Goal: Transaction & Acquisition: Purchase product/service

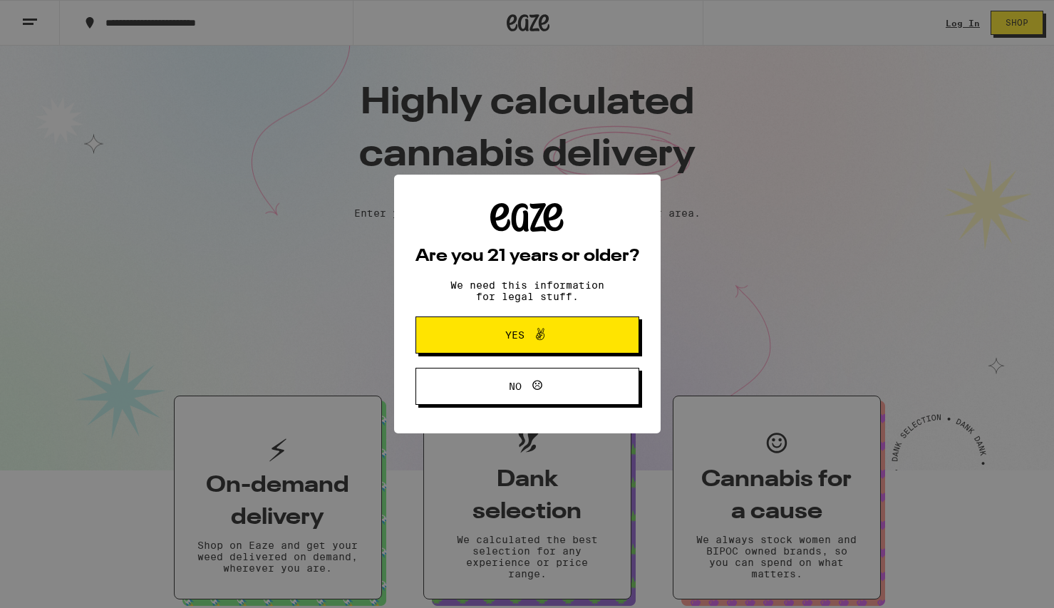
click at [517, 331] on span "Yes" at bounding box center [514, 335] width 19 height 10
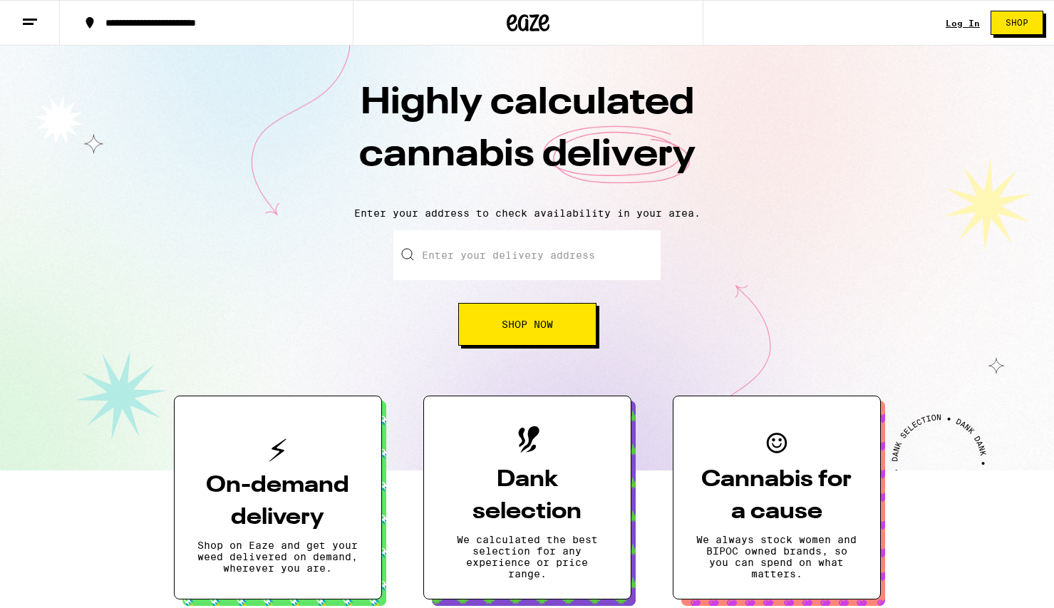
click at [956, 26] on link "Log In" at bounding box center [963, 23] width 34 height 9
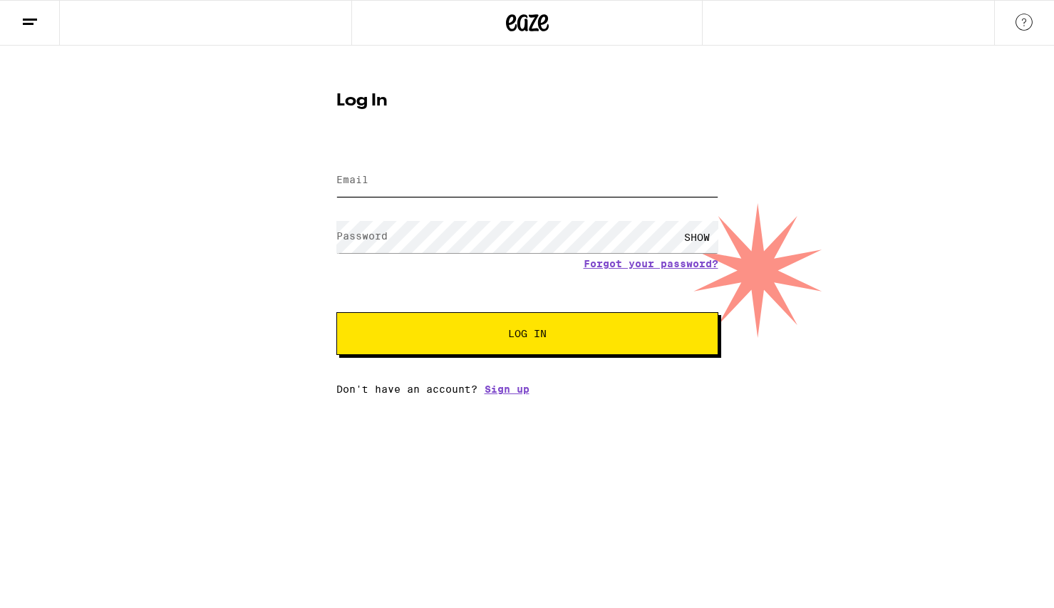
type input "[EMAIL_ADDRESS][DOMAIN_NAME]"
click at [602, 329] on button "Log In" at bounding box center [527, 333] width 382 height 43
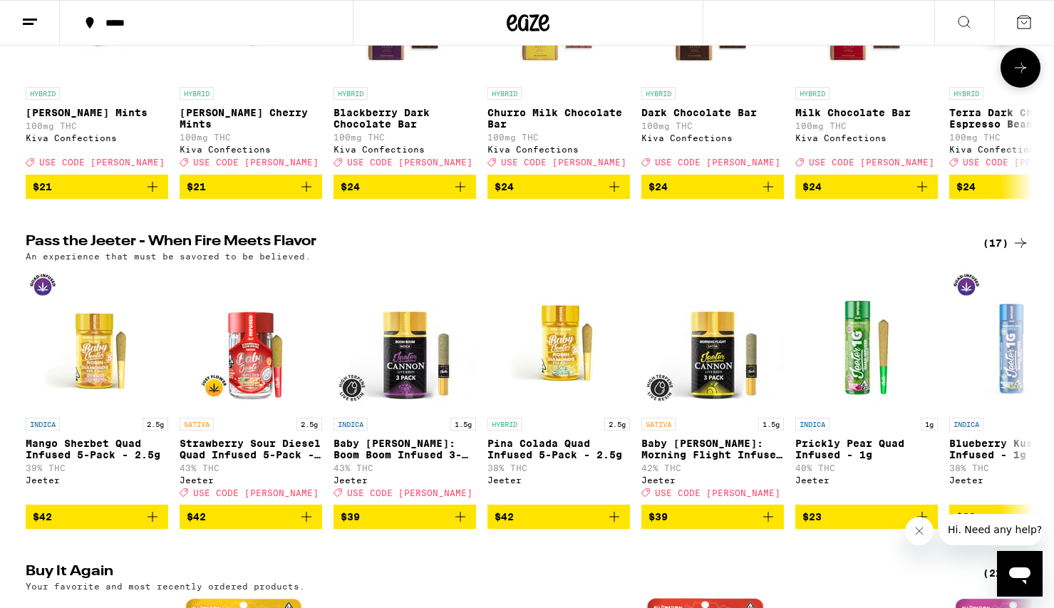
scroll to position [634, 0]
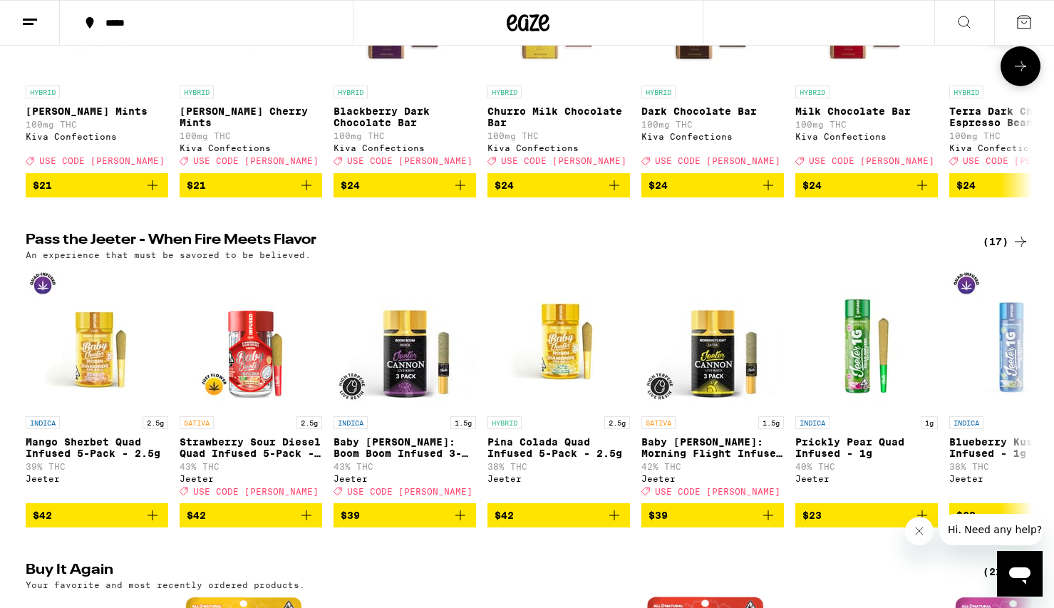
drag, startPoint x: 277, startPoint y: 178, endPoint x: 246, endPoint y: 178, distance: 31.4
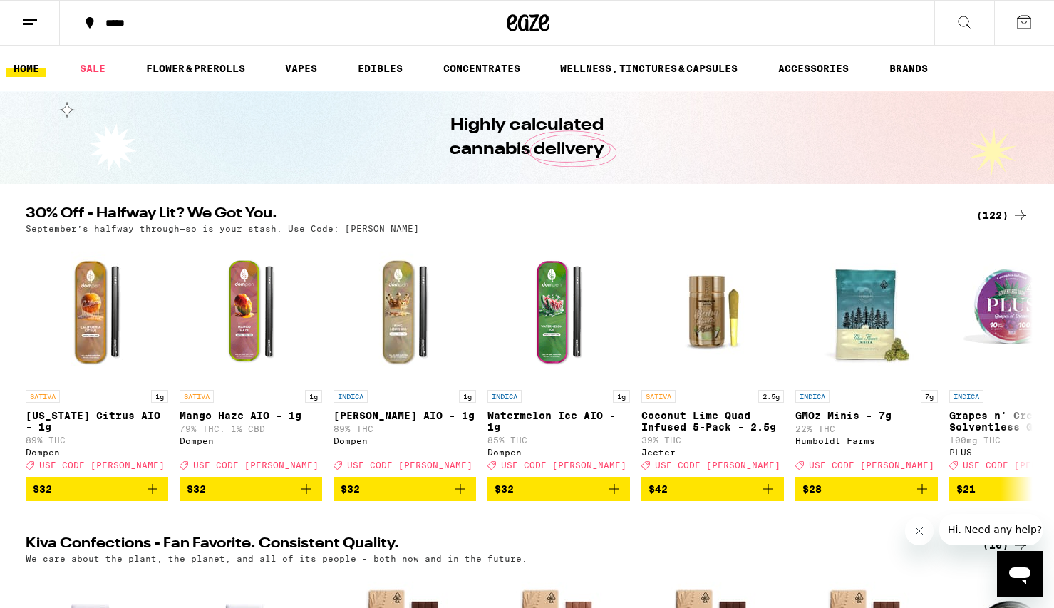
scroll to position [0, 0]
click at [373, 62] on link "EDIBLES" at bounding box center [380, 68] width 59 height 17
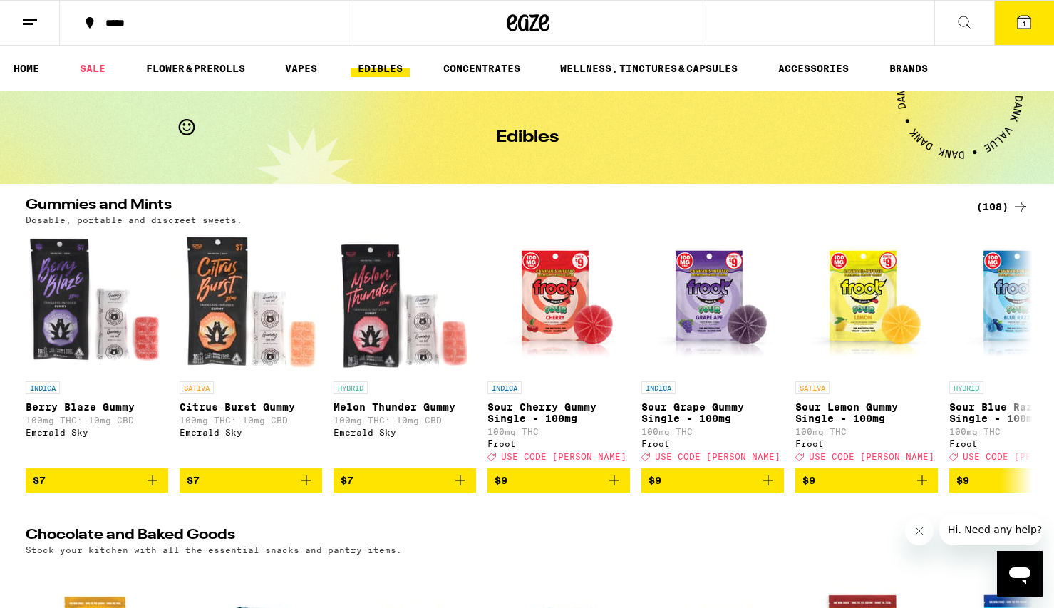
click at [993, 202] on div "(108)" at bounding box center [1002, 206] width 53 height 17
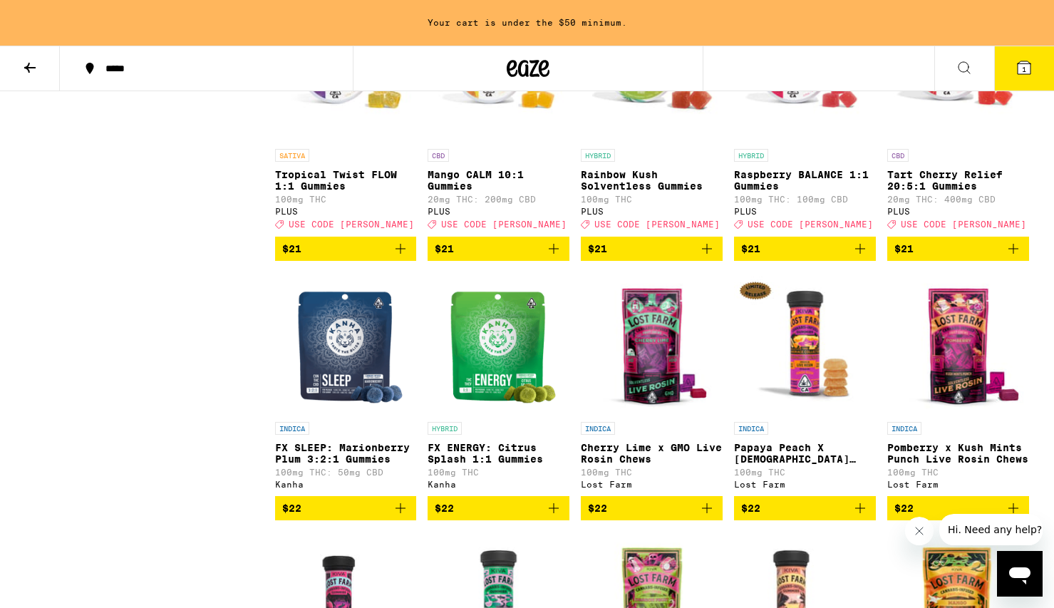
scroll to position [4759, 0]
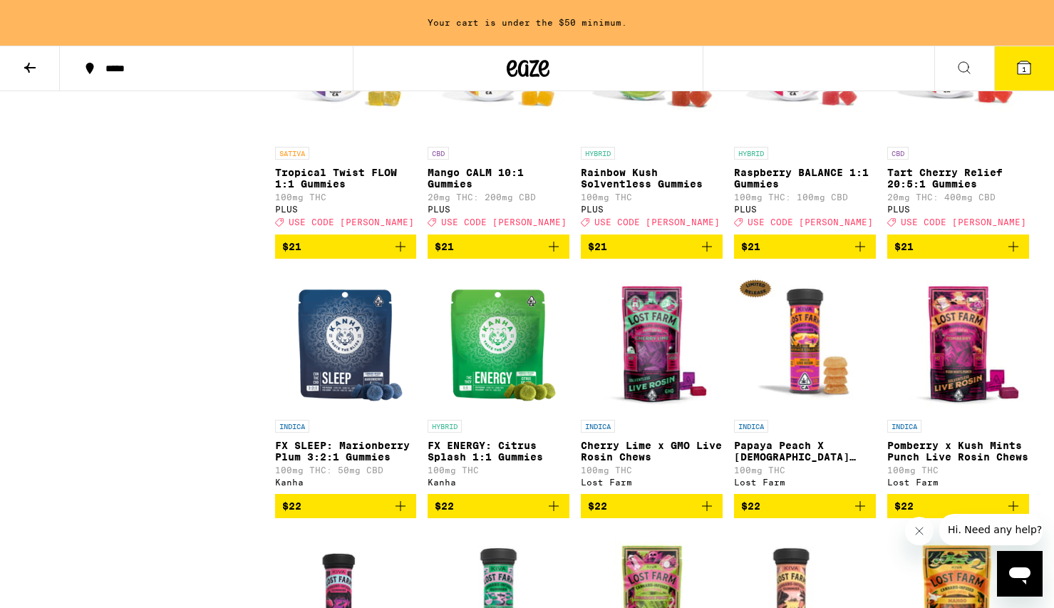
click at [402, 252] on icon "Add to bag" at bounding box center [401, 247] width 10 height 10
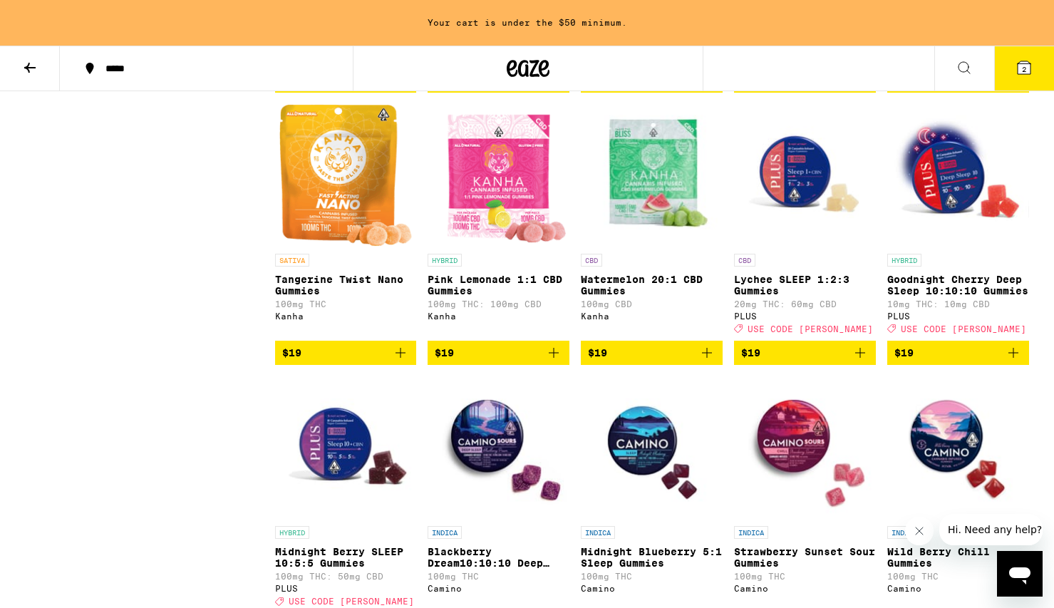
scroll to position [3055, 0]
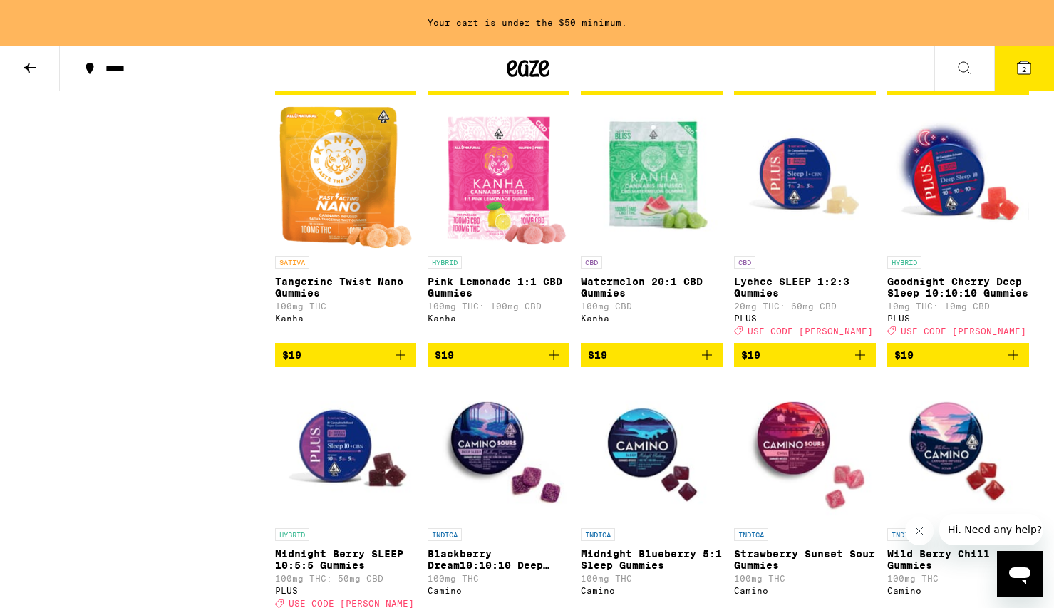
click at [390, 363] on span "$19" at bounding box center [346, 354] width 128 height 17
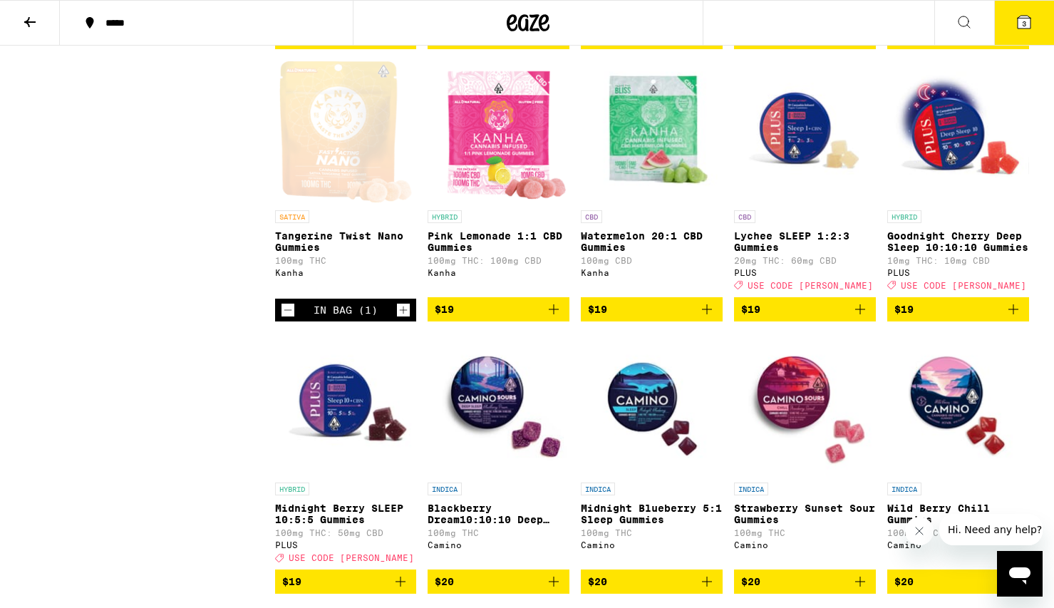
click at [1015, 20] on button "3" at bounding box center [1024, 23] width 60 height 44
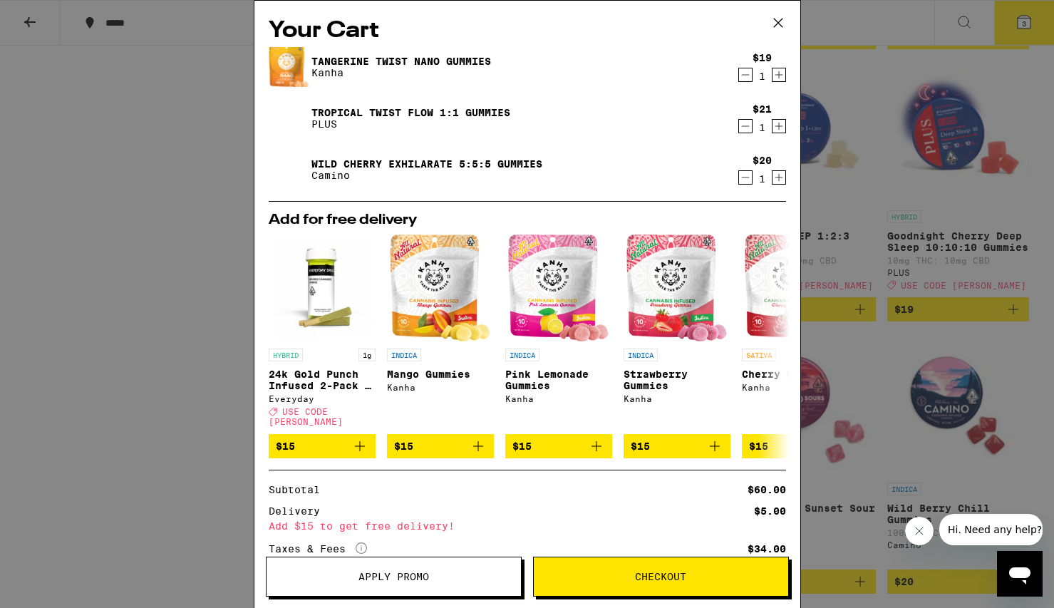
click at [743, 177] on icon "Decrement" at bounding box center [745, 177] width 13 height 17
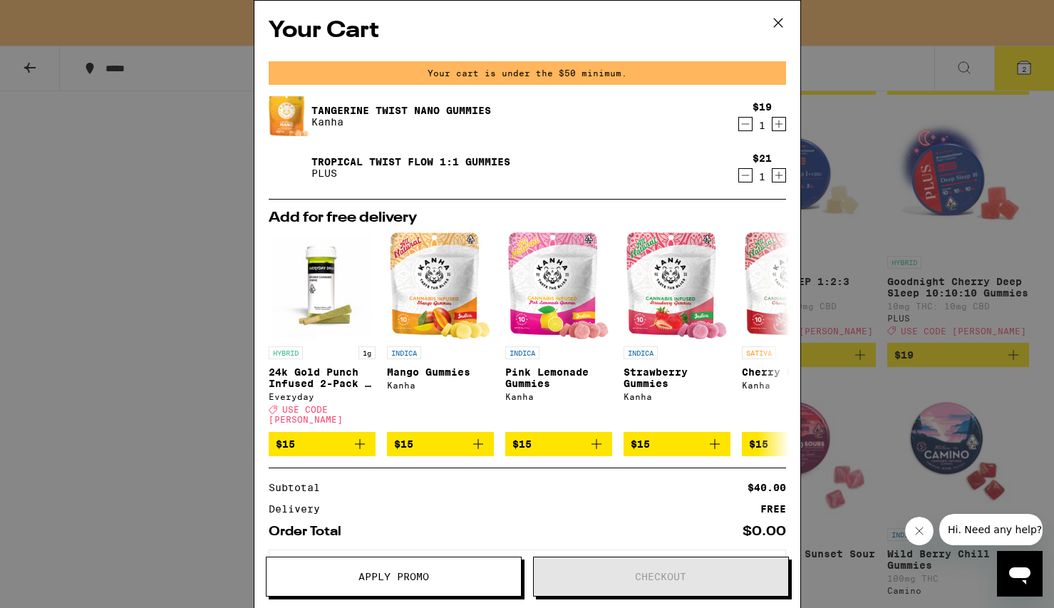
click at [358, 566] on button "Apply Promo" at bounding box center [394, 577] width 256 height 40
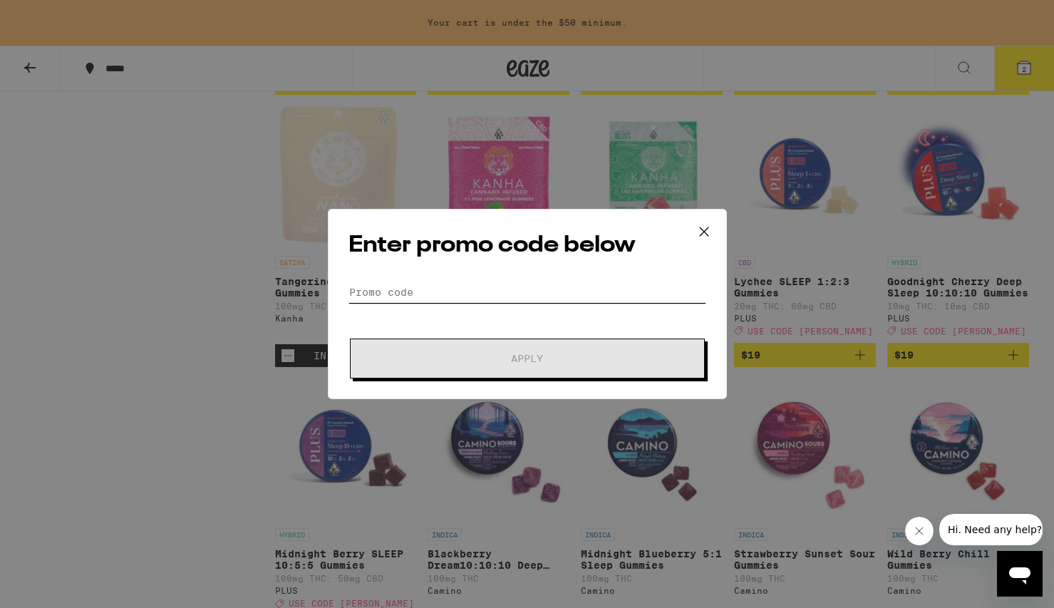
click at [435, 286] on input "Promo Code" at bounding box center [528, 292] width 358 height 21
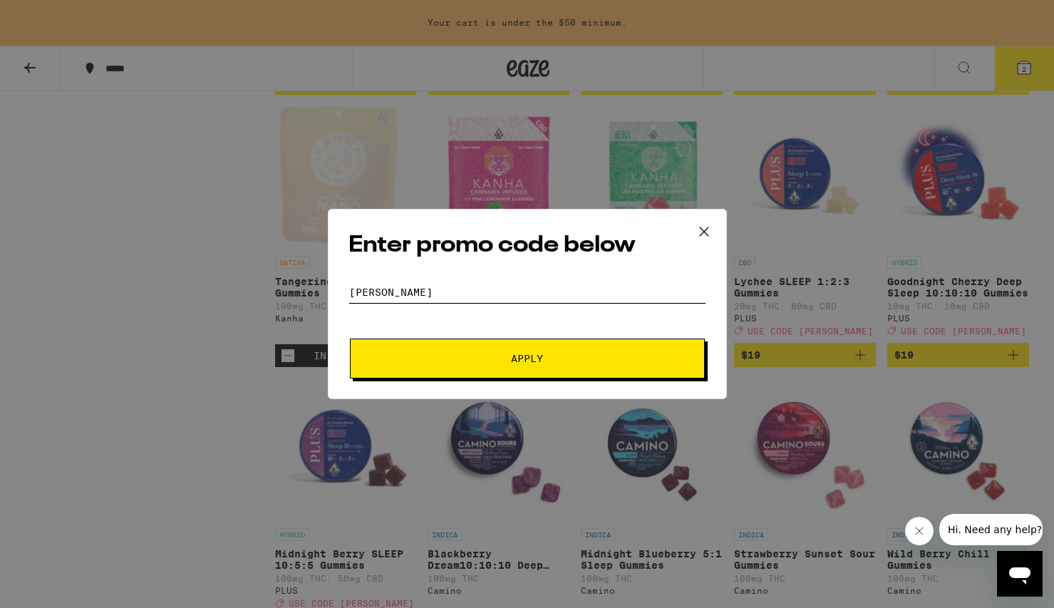
type input "[PERSON_NAME]"
click at [442, 349] on button "Apply" at bounding box center [527, 359] width 355 height 40
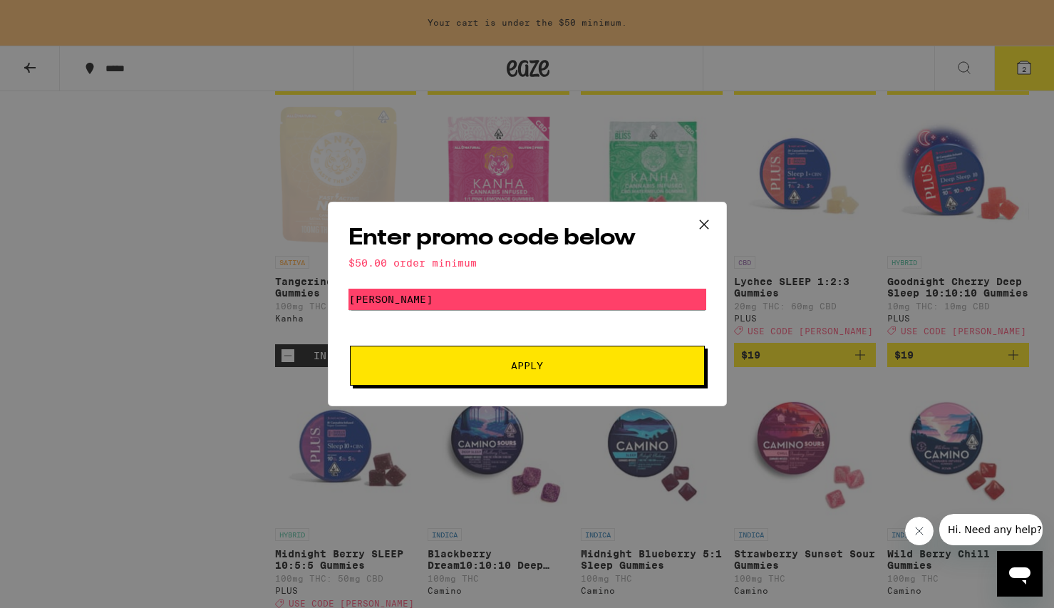
click at [703, 219] on icon at bounding box center [703, 224] width 21 height 21
